Goal: Find specific page/section: Find specific page/section

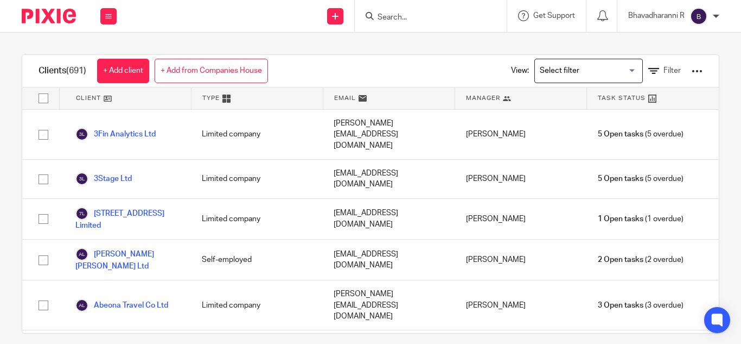
click at [384, 12] on form at bounding box center [435, 16] width 116 height 14
click at [381, 14] on input "Search" at bounding box center [426, 18] width 98 height 10
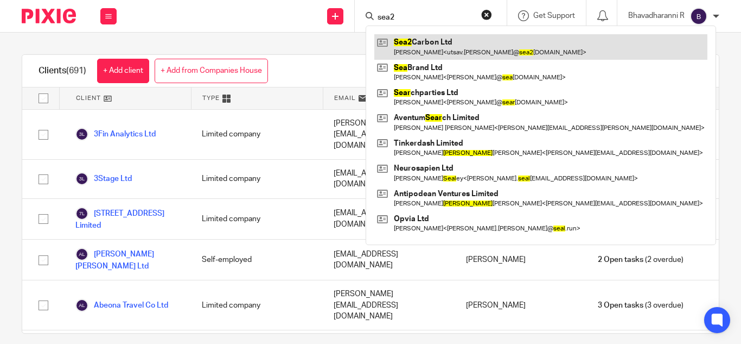
type input "sea2"
click at [413, 40] on link at bounding box center [541, 46] width 333 height 25
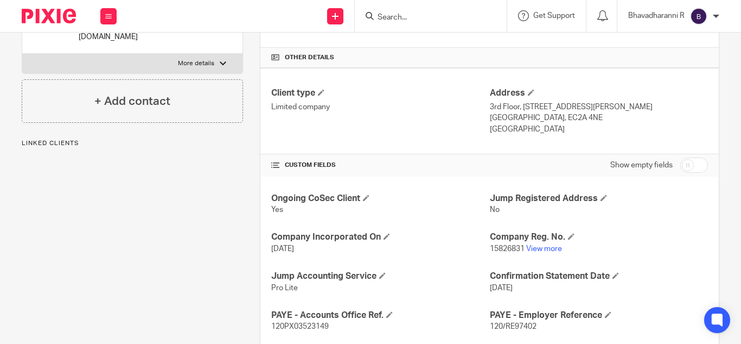
scroll to position [254, 0]
click at [549, 240] on h4 "Company Reg. No." at bounding box center [599, 236] width 218 height 11
click at [542, 245] on link "View more" at bounding box center [544, 248] width 36 height 8
